Goal: Information Seeking & Learning: Find specific page/section

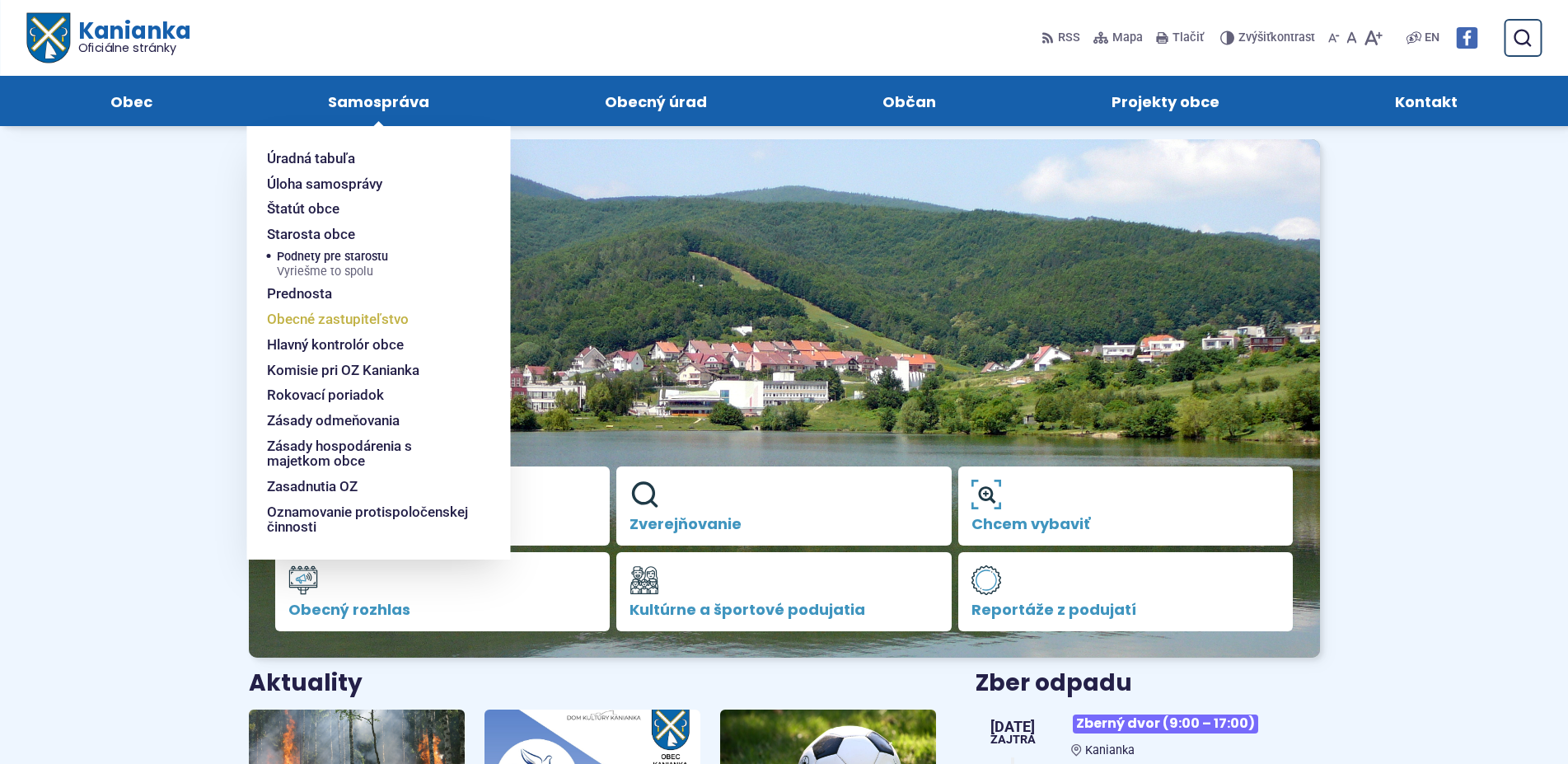
click at [348, 322] on span "Obecné zastupiteľstvo" at bounding box center [338, 319] width 142 height 25
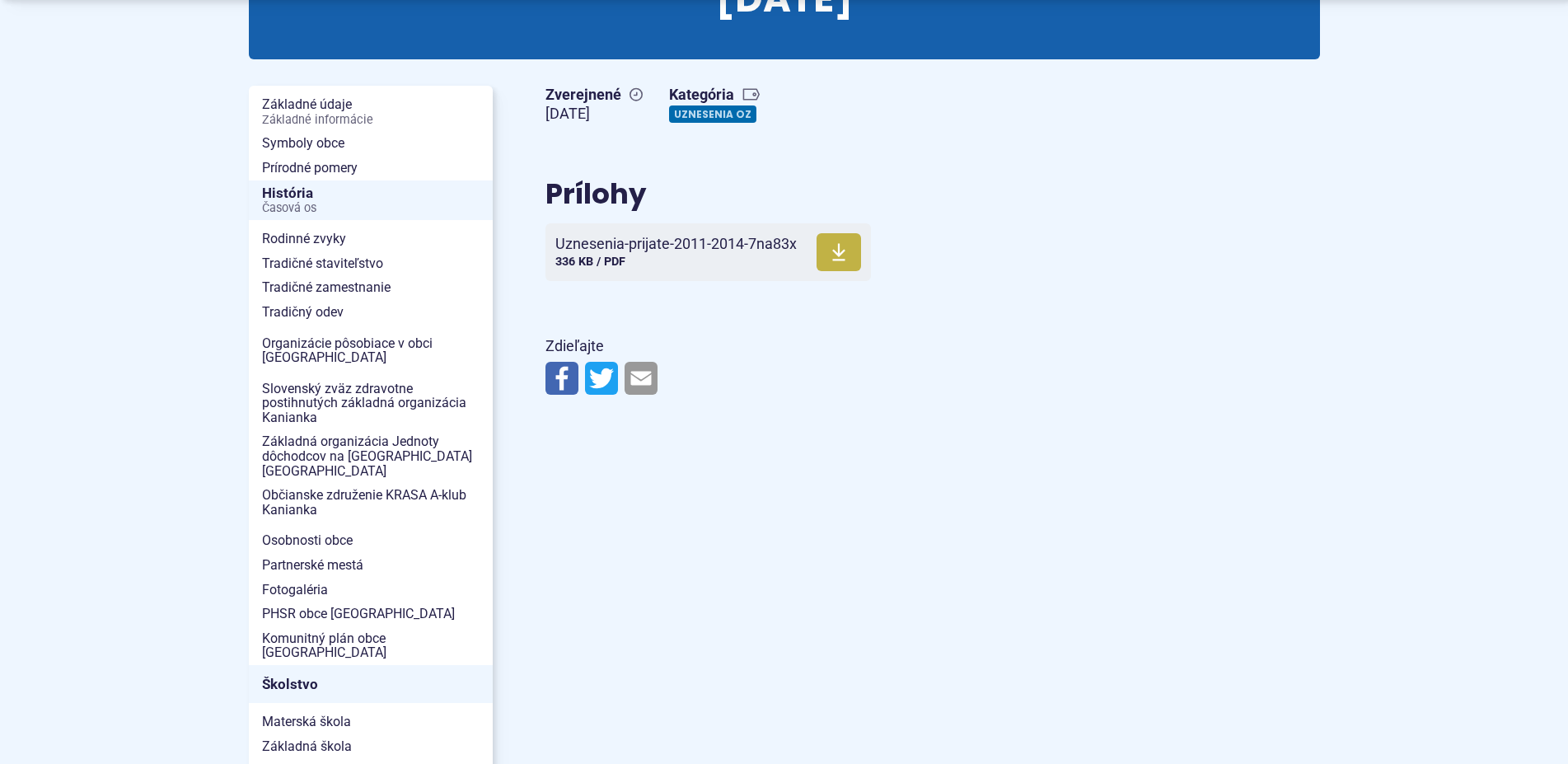
scroll to position [420, 0]
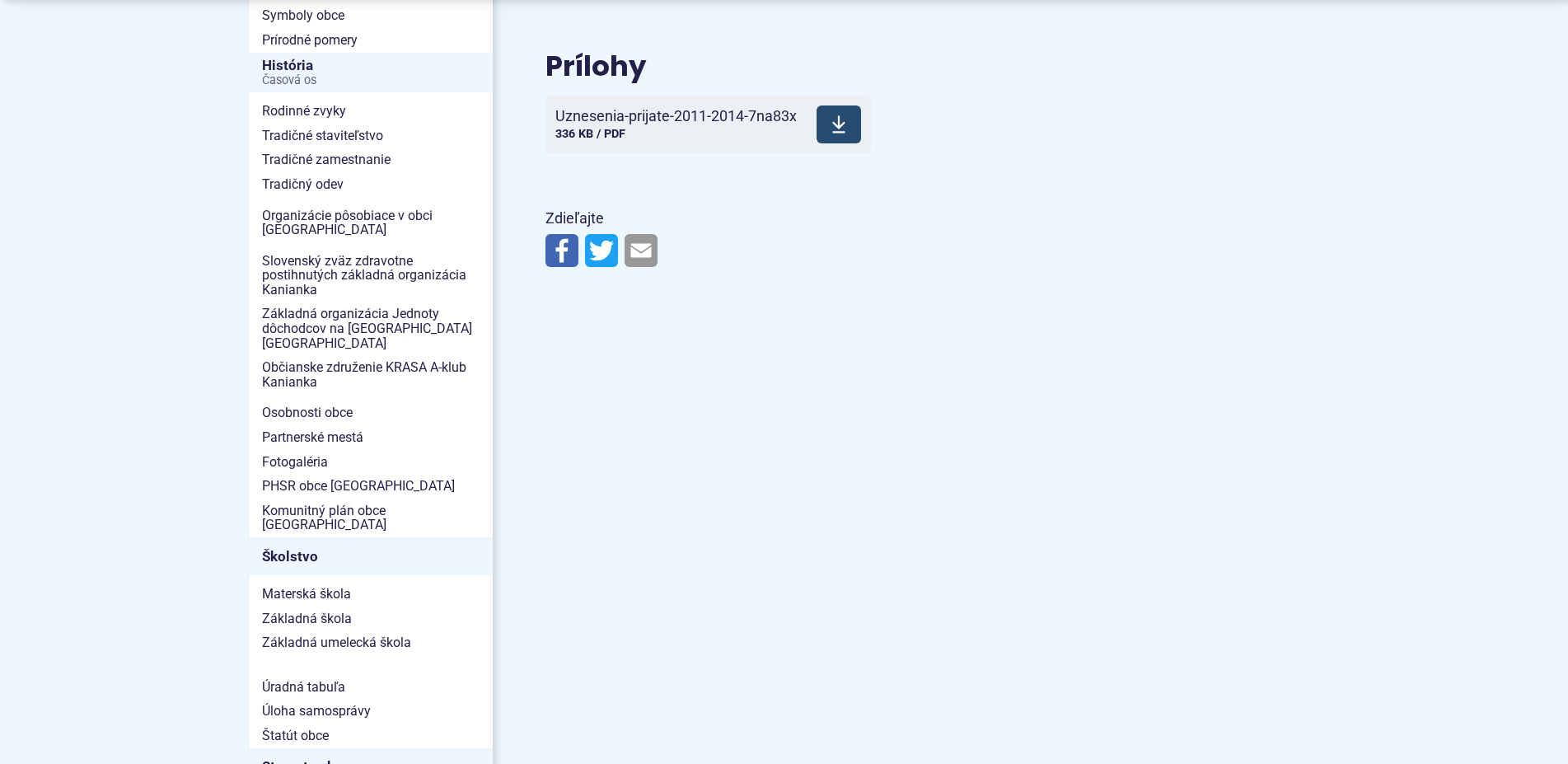
click at [841, 114] on icon at bounding box center [838, 124] width 15 height 19
